Goal: Use online tool/utility: Use online tool/utility

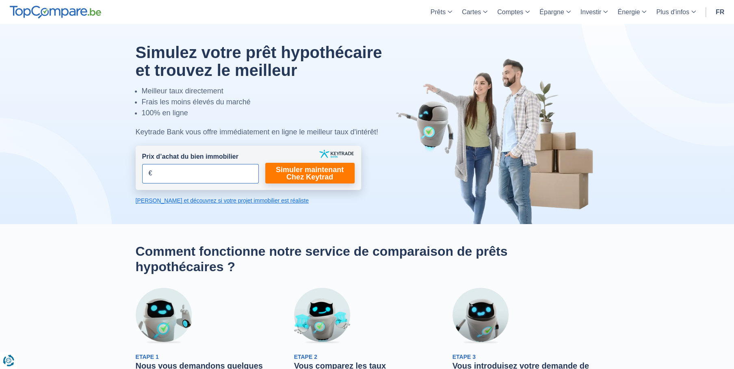
click at [169, 171] on input "Prix d’achat du bien immobilier" at bounding box center [200, 174] width 117 height 20
type input "170.000"
click at [289, 172] on link "Simuler maintenant Chez Keytrad" at bounding box center [309, 173] width 89 height 21
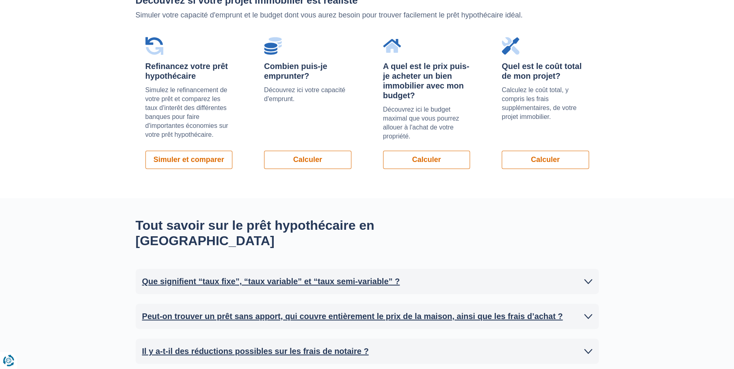
scroll to position [580, 0]
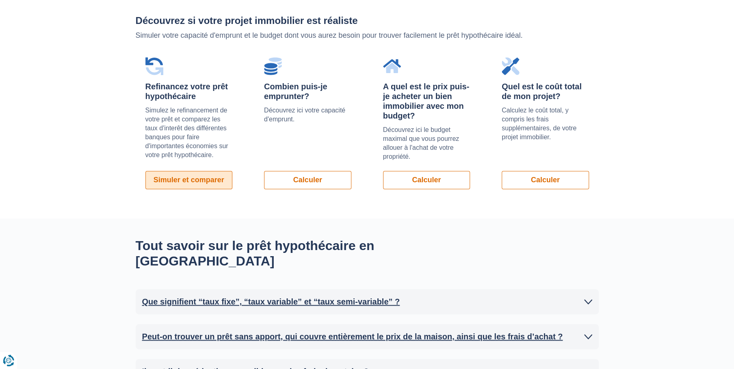
click at [194, 182] on link "Simuler et comparer" at bounding box center [188, 180] width 87 height 18
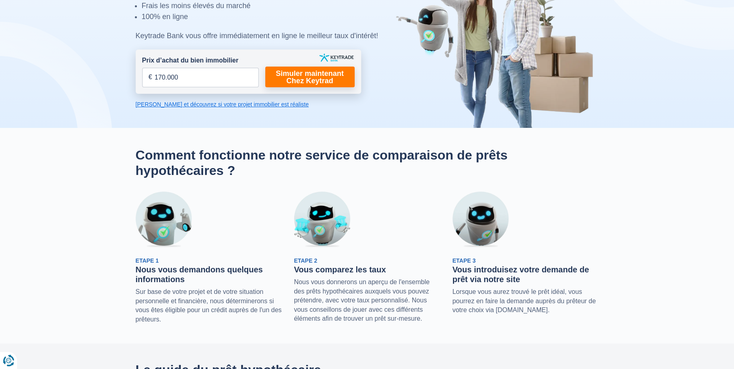
scroll to position [77, 0]
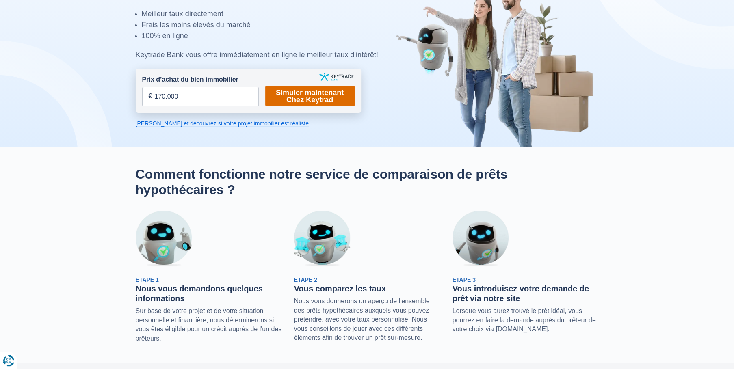
click at [293, 100] on link "Simuler maintenant Chez Keytrad" at bounding box center [309, 96] width 89 height 21
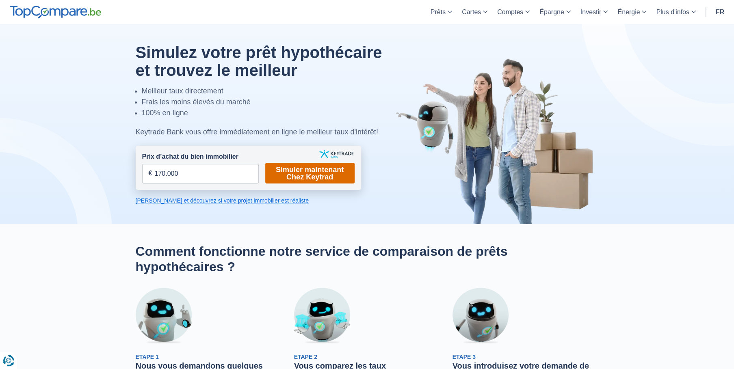
click at [284, 178] on link "Simuler maintenant Chez Keytrad" at bounding box center [309, 173] width 89 height 21
click at [215, 197] on link "[PERSON_NAME] et découvrez si votre projet immobilier est réaliste" at bounding box center [248, 201] width 225 height 8
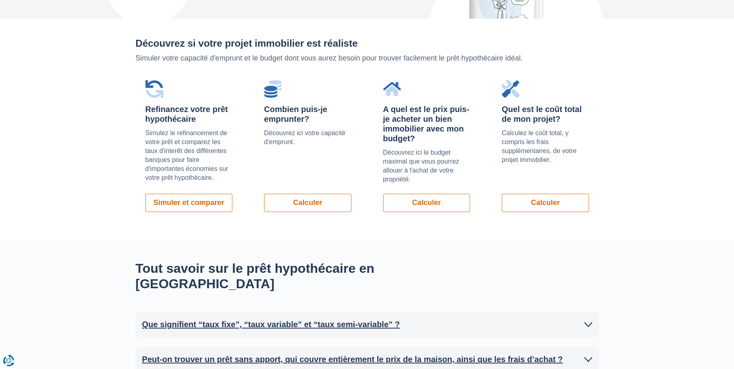
scroll to position [576, 0]
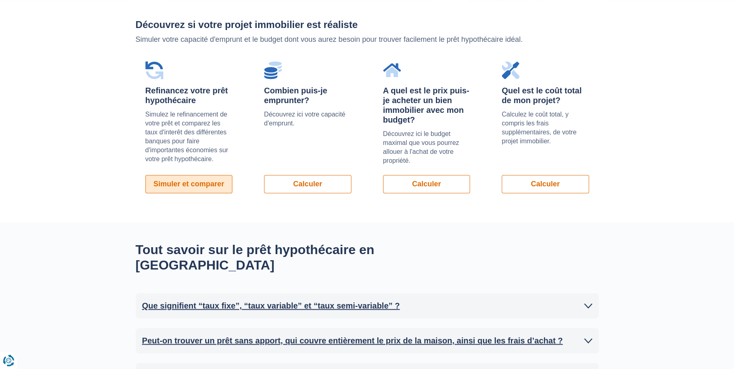
click at [213, 187] on link "Simuler et comparer" at bounding box center [188, 184] width 87 height 18
